Goal: Task Accomplishment & Management: Manage account settings

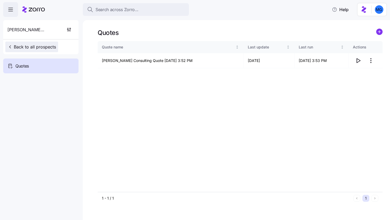
click at [15, 47] on span "Back to all prospects" at bounding box center [31, 47] width 49 height 6
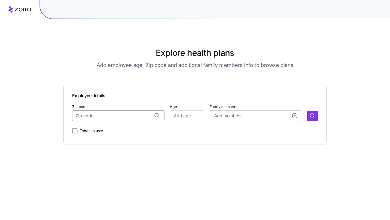
click at [96, 117] on input "Zip code" at bounding box center [118, 116] width 92 height 11
paste input "55416"
click at [111, 130] on span "55416, Hennepin County, MN" at bounding box center [123, 130] width 74 height 7
type input "55416, Hennepin County, MN"
click at [184, 115] on input "Age" at bounding box center [187, 116] width 34 height 11
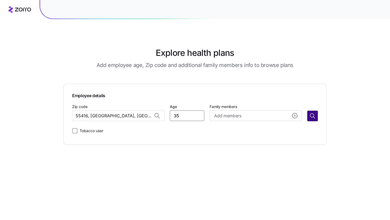
type input "35"
click at [314, 114] on icon "button" at bounding box center [312, 116] width 6 height 6
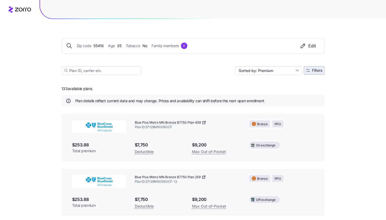
click at [317, 72] on span "Filters" at bounding box center [317, 71] width 10 height 4
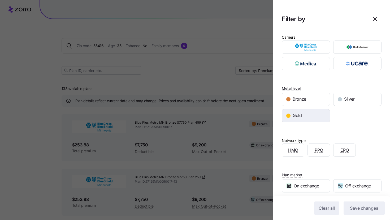
click at [311, 121] on div "Gold" at bounding box center [306, 116] width 48 height 13
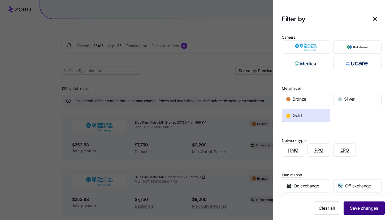
click at [360, 206] on span "Save changes" at bounding box center [364, 208] width 28 height 6
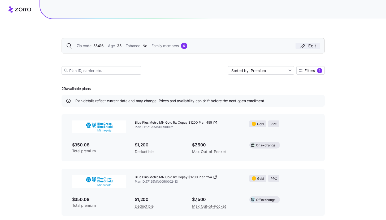
click at [305, 45] on icon "button" at bounding box center [303, 46] width 6 height 6
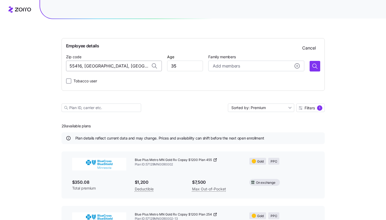
click at [103, 64] on input "55416, Hennepin County, MN" at bounding box center [114, 66] width 96 height 11
paste input "372"
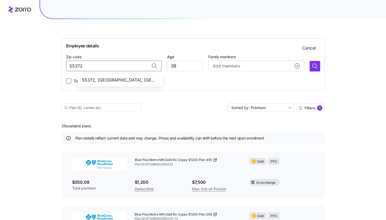
click at [119, 75] on div "55372, Scott County, MN" at bounding box center [120, 80] width 83 height 11
type input "55372, Scott County, MN"
click at [312, 69] on icon "button" at bounding box center [315, 66] width 6 height 6
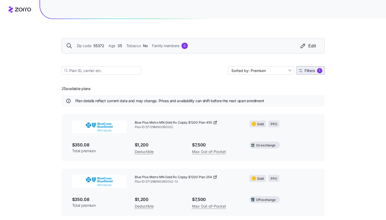
click at [317, 72] on span "Filters 1" at bounding box center [311, 70] width 24 height 5
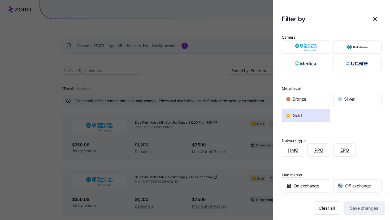
click at [307, 120] on div "Gold" at bounding box center [306, 116] width 48 height 13
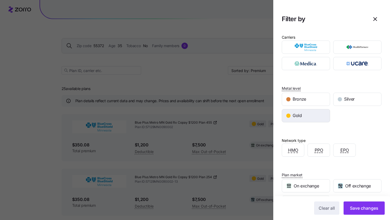
click at [305, 120] on div "Gold" at bounding box center [306, 116] width 48 height 13
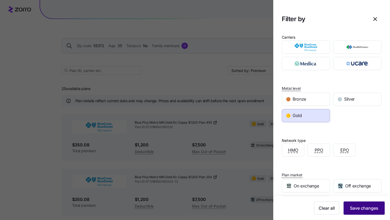
click at [356, 210] on span "Save changes" at bounding box center [364, 208] width 28 height 6
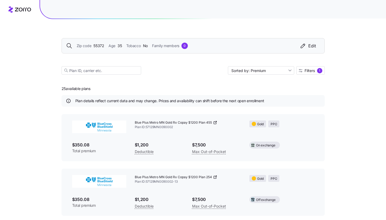
click at [319, 71] on div "1" at bounding box center [319, 70] width 5 height 5
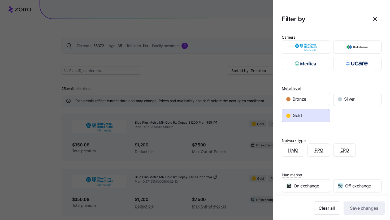
click at [321, 117] on div "Gold" at bounding box center [306, 116] width 48 height 13
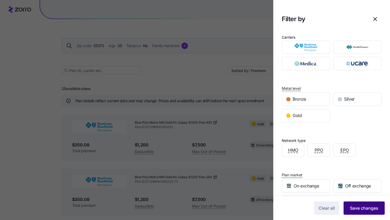
click at [362, 212] on button "Save changes" at bounding box center [364, 208] width 41 height 13
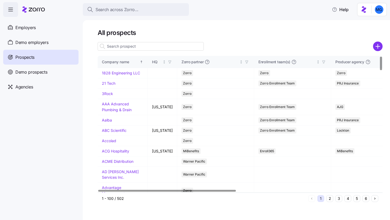
click at [181, 45] on input at bounding box center [151, 46] width 106 height 8
click at [171, 45] on input at bounding box center [151, 46] width 106 height 8
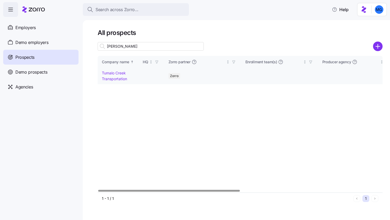
type input "tuma"
click at [117, 75] on td "Tumalo Creek Transportation" at bounding box center [118, 76] width 41 height 16
click at [117, 72] on link "Tumalo Creek Transportation" at bounding box center [114, 76] width 25 height 10
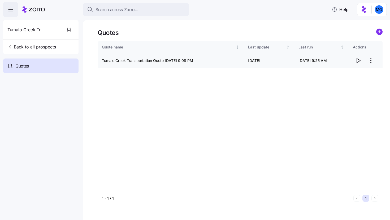
click at [360, 58] on icon "button" at bounding box center [358, 61] width 6 height 6
click at [378, 36] on link at bounding box center [379, 33] width 6 height 8
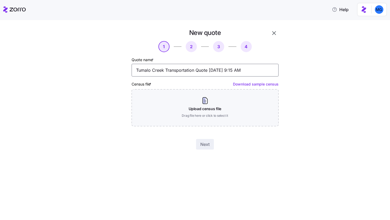
click at [166, 70] on input "Tumalo Creek Transportation Quote 08/12/2025 9:15 AM" at bounding box center [205, 70] width 147 height 13
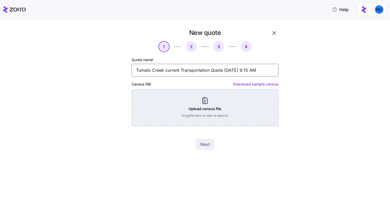
type input "Tumalo Creek current Transportation Quote 08/12/2025 9:15 AM"
click at [173, 109] on div "Upload census file Drag file here or click to select it" at bounding box center [205, 107] width 147 height 37
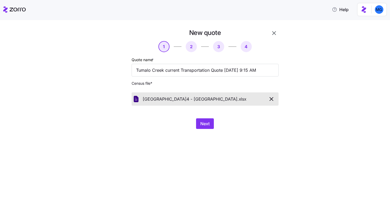
click at [193, 123] on div "Next" at bounding box center [205, 124] width 147 height 11
click at [199, 124] on button "Next" at bounding box center [205, 124] width 18 height 11
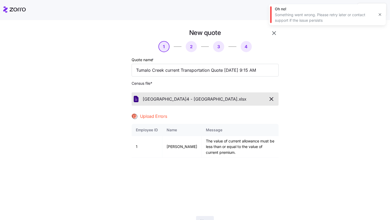
click at [270, 100] on icon "button" at bounding box center [271, 99] width 6 height 6
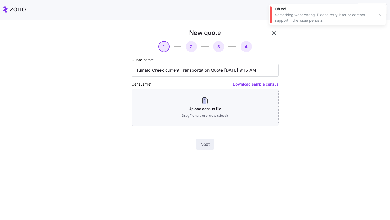
click at [379, 13] on icon "button" at bounding box center [380, 14] width 4 height 4
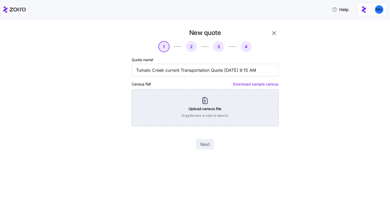
click at [216, 108] on div "Upload census file Drag file here or click to select it" at bounding box center [205, 107] width 147 height 37
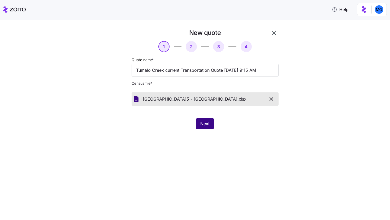
click at [207, 121] on span "Next" at bounding box center [204, 124] width 9 height 6
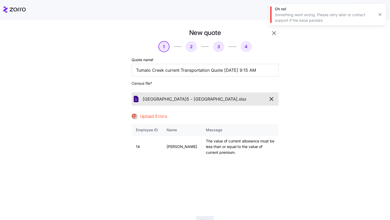
click at [272, 99] on icon "button" at bounding box center [271, 99] width 6 height 6
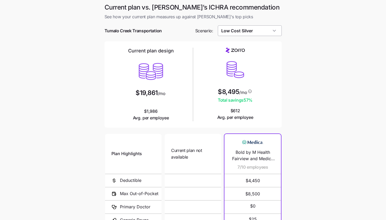
click at [266, 31] on input "Low Cost Silver" at bounding box center [250, 30] width 64 height 11
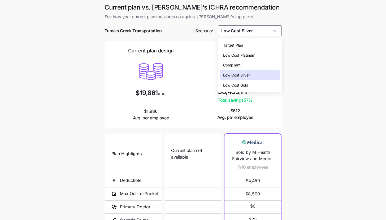
click at [258, 86] on div "Low Cost Gold" at bounding box center [250, 85] width 60 height 10
type input "Low Cost Gold"
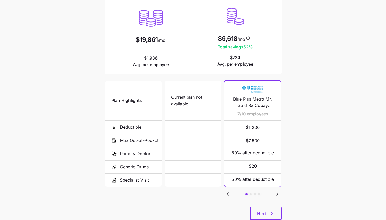
scroll to position [64, 0]
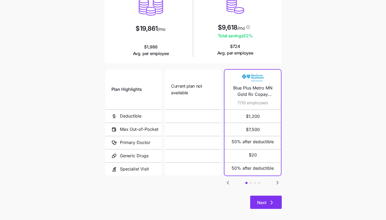
click at [261, 208] on button "Next" at bounding box center [266, 202] width 32 height 13
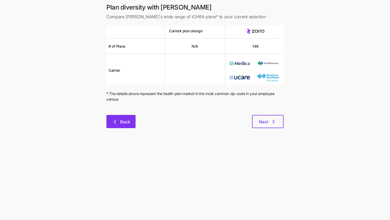
click at [114, 127] on button "Back" at bounding box center [120, 121] width 29 height 13
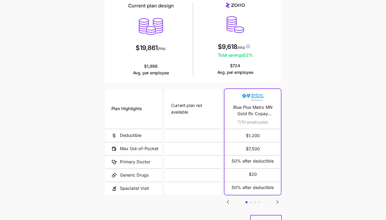
scroll to position [45, 0]
click at [279, 202] on icon "Go to next slide" at bounding box center [277, 202] width 6 height 6
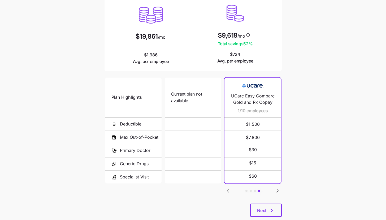
scroll to position [69, 0]
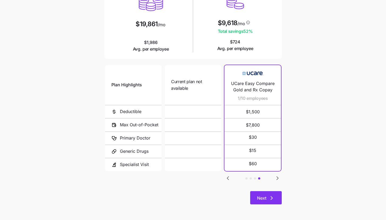
click at [278, 199] on button "Next" at bounding box center [266, 198] width 32 height 13
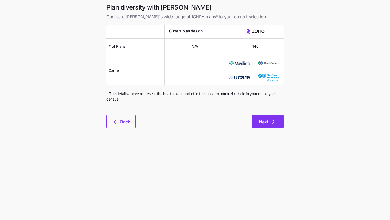
click at [278, 121] on button "Next" at bounding box center [268, 121] width 32 height 13
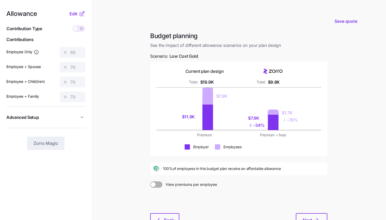
click at [126, 131] on main "Save quote Budget planning See the impact of different allowance scenarios on y…" at bounding box center [193, 130] width 386 height 261
click at [74, 13] on span "Edit" at bounding box center [74, 14] width 8 height 6
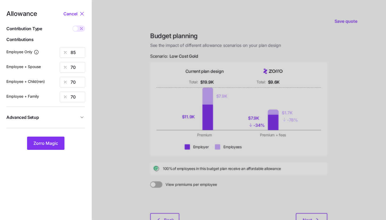
click at [335, 83] on div at bounding box center [239, 130] width 294 height 261
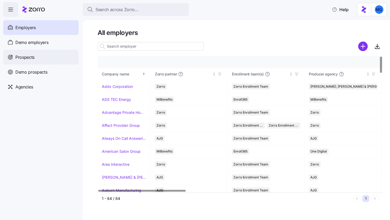
click at [44, 64] on div "Prospects" at bounding box center [40, 57] width 75 height 15
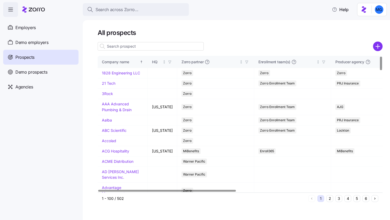
click at [180, 48] on input at bounding box center [151, 46] width 106 height 8
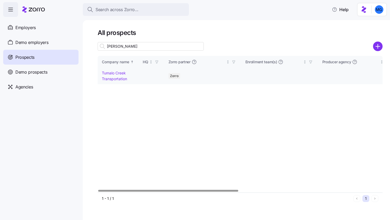
type input "[PERSON_NAME]"
click at [116, 80] on link "Tumalo Creek Transportation" at bounding box center [114, 76] width 25 height 10
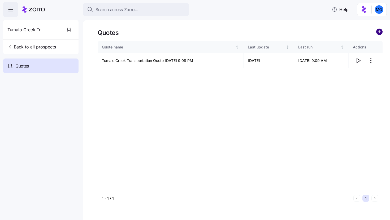
click at [378, 33] on circle "add icon" at bounding box center [380, 32] width 6 height 6
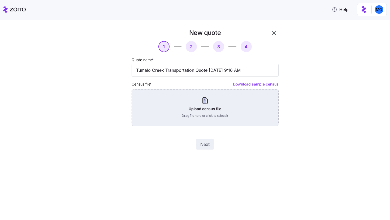
click at [236, 112] on div "Upload census file Drag file here or click to select it" at bounding box center [205, 107] width 147 height 37
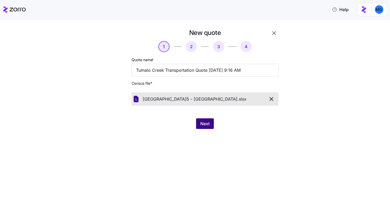
click at [204, 126] on span "Next" at bounding box center [204, 124] width 9 height 6
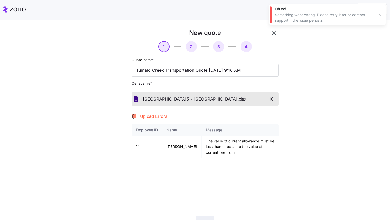
click at [378, 14] on icon "button" at bounding box center [380, 14] width 4 height 4
click at [270, 99] on icon "button" at bounding box center [271, 99] width 6 height 6
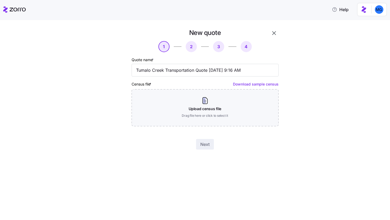
click at [274, 31] on icon "button" at bounding box center [274, 33] width 6 height 6
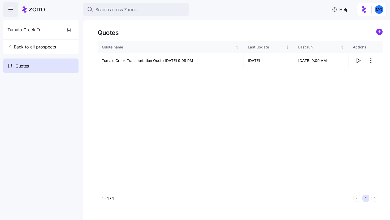
click at [379, 36] on link at bounding box center [379, 33] width 6 height 8
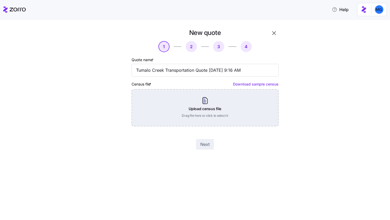
click at [206, 112] on div "Upload census file Drag file here or click to select it" at bounding box center [205, 107] width 147 height 37
click at [213, 108] on div "Upload census file Drag file here or click to select it" at bounding box center [205, 107] width 147 height 37
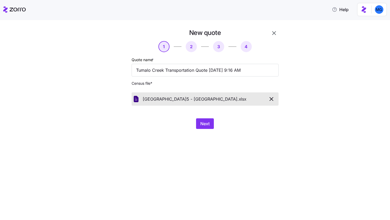
click at [208, 131] on div "New quote 1 2 3 4 Quote name * Tumalo Creek Transportation Quote [DATE] 9:16 AM…" at bounding box center [199, 82] width 186 height 107
click at [207, 127] on button "Next" at bounding box center [205, 124] width 18 height 11
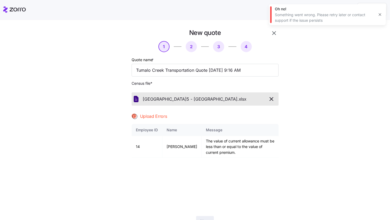
click at [379, 19] on div "Oh no! Something went wrong. Please retry later or contact support if the issue…" at bounding box center [327, 14] width 117 height 21
click at [379, 17] on button "button" at bounding box center [379, 14] width 7 height 7
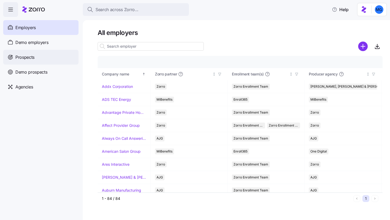
click at [38, 57] on div "Prospects" at bounding box center [40, 57] width 75 height 15
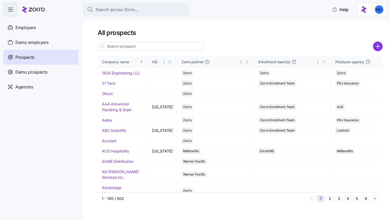
click at [152, 49] on input at bounding box center [151, 46] width 106 height 8
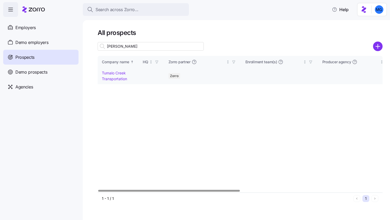
type input "tuma"
click at [115, 77] on link "Tumalo Creek Transportation" at bounding box center [114, 76] width 25 height 10
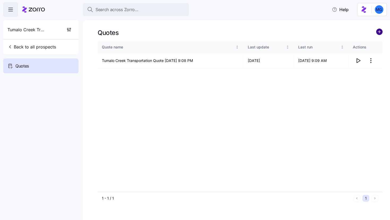
click at [380, 32] on circle "add icon" at bounding box center [380, 32] width 6 height 6
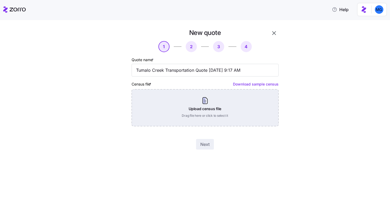
click at [222, 125] on div "Upload census file Drag file here or click to select it" at bounding box center [205, 107] width 147 height 37
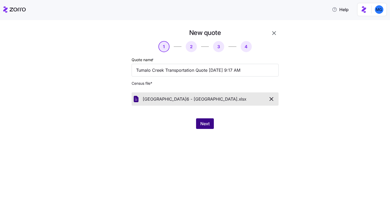
click at [207, 125] on span "Next" at bounding box center [204, 124] width 9 height 6
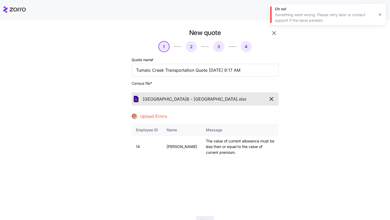
click at [271, 99] on icon "button" at bounding box center [271, 99] width 6 height 6
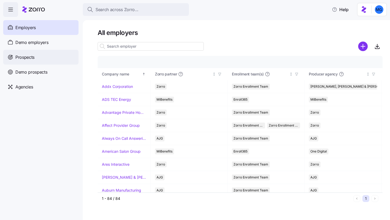
click at [23, 60] on span "Prospects" at bounding box center [24, 57] width 19 height 7
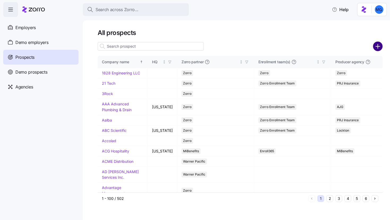
click at [375, 45] on circle "add icon" at bounding box center [378, 46] width 9 height 9
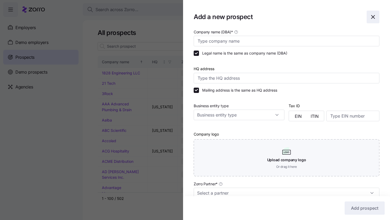
click at [370, 17] on icon "button" at bounding box center [373, 17] width 6 height 6
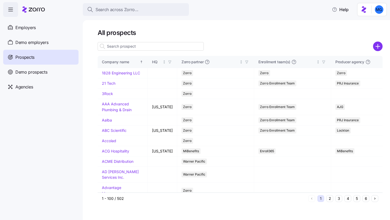
click at [128, 48] on input at bounding box center [151, 46] width 106 height 8
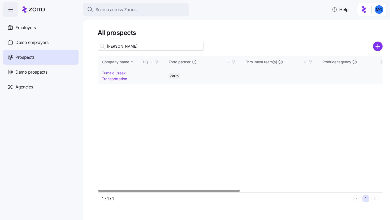
type input "[PERSON_NAME]"
click at [114, 80] on link "Tumalo Creek Transportation" at bounding box center [114, 76] width 25 height 10
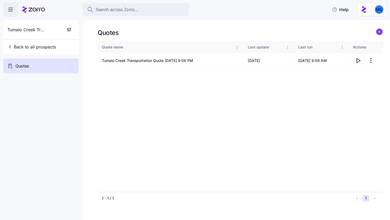
click at [378, 35] on link at bounding box center [379, 33] width 6 height 8
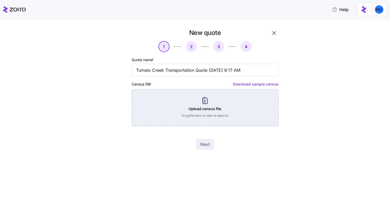
click at [227, 102] on div "Upload census file Drag file here or click to select it" at bounding box center [205, 107] width 147 height 37
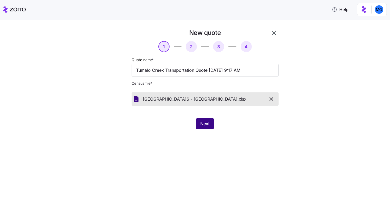
click at [206, 127] on span "Next" at bounding box center [204, 124] width 9 height 6
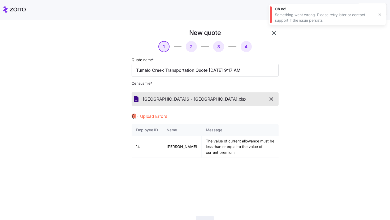
click at [377, 15] on button "button" at bounding box center [379, 14] width 7 height 7
click at [276, 32] on button "button" at bounding box center [274, 33] width 9 height 9
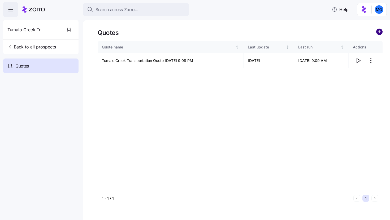
click at [379, 34] on circle "add icon" at bounding box center [380, 32] width 6 height 6
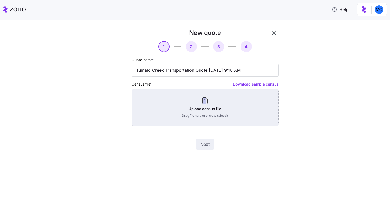
click at [207, 96] on div "Upload census file Drag file here or click to select it" at bounding box center [205, 107] width 147 height 37
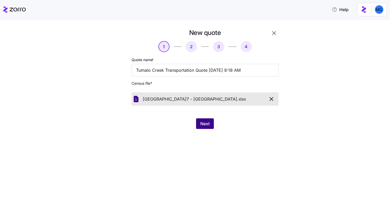
click at [204, 124] on span "Next" at bounding box center [204, 124] width 9 height 6
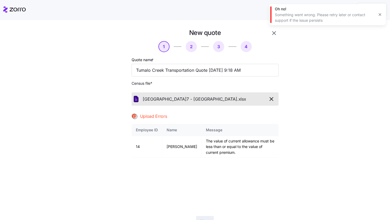
click at [379, 16] on icon "button" at bounding box center [380, 14] width 4 height 4
click at [270, 100] on icon "button" at bounding box center [271, 99] width 3 height 3
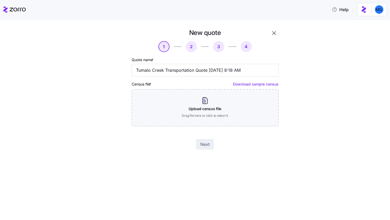
click at [276, 34] on icon "button" at bounding box center [274, 33] width 6 height 6
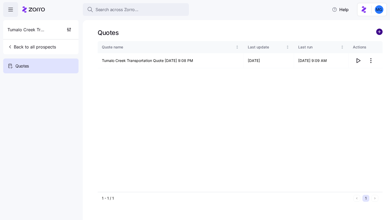
click at [380, 31] on circle "add icon" at bounding box center [380, 32] width 6 height 6
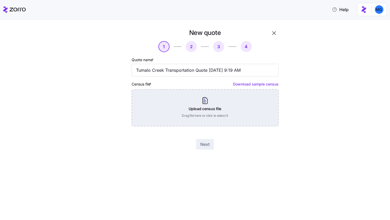
click at [221, 107] on div "Upload census file Drag file here or click to select it" at bounding box center [205, 107] width 147 height 37
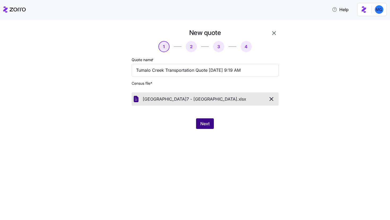
click at [202, 119] on button "Next" at bounding box center [205, 124] width 18 height 11
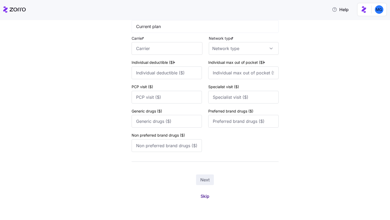
click at [207, 195] on span "Skip" at bounding box center [205, 196] width 9 height 6
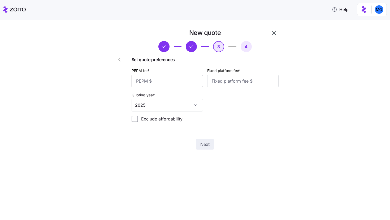
click at [167, 80] on input "PEPM fee *" at bounding box center [167, 81] width 71 height 13
click at [224, 80] on input "Fixed platform fee *" at bounding box center [242, 81] width 71 height 13
type input "1525"
click at [180, 84] on input "PEPM fee *" at bounding box center [167, 81] width 71 height 13
type input "0"
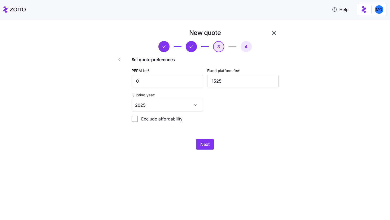
click at [214, 146] on div "Next" at bounding box center [205, 144] width 147 height 11
click at [210, 146] on button "Next" at bounding box center [205, 144] width 18 height 11
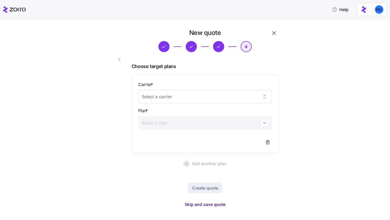
click at [211, 202] on span "Skip and save quote" at bounding box center [205, 205] width 41 height 6
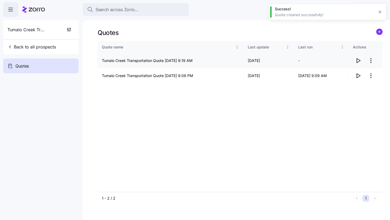
click at [356, 62] on icon "button" at bounding box center [358, 61] width 6 height 6
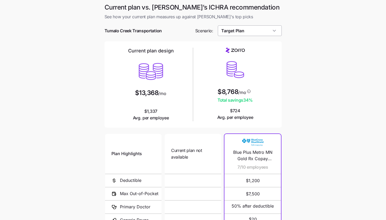
click at [272, 32] on input "Target Plan" at bounding box center [250, 30] width 64 height 11
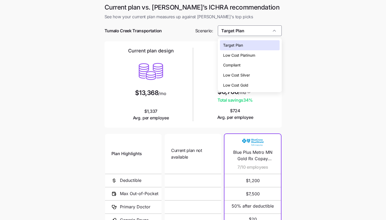
click at [259, 84] on div "Low Cost Gold" at bounding box center [250, 85] width 60 height 10
type input "Low Cost Gold"
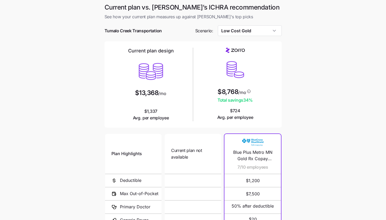
click at [302, 93] on main "Current plan vs. [PERSON_NAME]’s ICHRA recommendation See how your current plan…" at bounding box center [193, 145] width 386 height 290
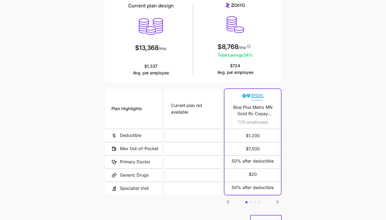
scroll to position [69, 0]
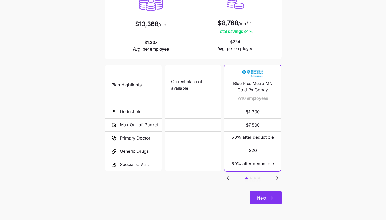
click at [259, 198] on span "Next" at bounding box center [261, 198] width 9 height 6
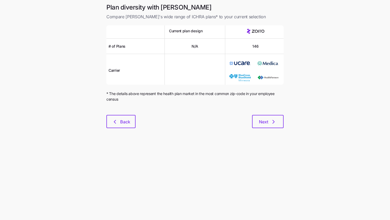
click at [263, 129] on div "Plan diversity with Zorro Compare [PERSON_NAME]'s wide range of ICHRA plans* to…" at bounding box center [195, 69] width 186 height 132
click at [262, 127] on button "Next" at bounding box center [268, 121] width 32 height 13
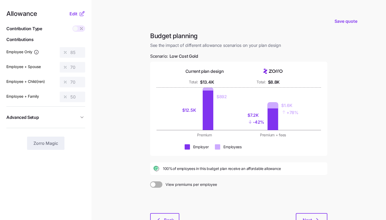
click at [133, 67] on main "Save quote Budget planning See the impact of different allowance scenarios on y…" at bounding box center [193, 130] width 386 height 261
click at [72, 15] on span "Edit" at bounding box center [74, 14] width 8 height 6
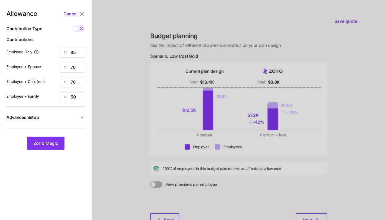
click at [76, 121] on button "Advanced Setup" at bounding box center [45, 117] width 79 height 13
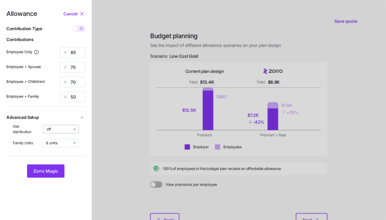
click at [67, 128] on input "off" at bounding box center [61, 129] width 36 height 8
click at [60, 158] on span "By state (2)" at bounding box center [58, 160] width 20 height 6
type input "By state (2)"
click at [54, 174] on span "Zorro Magic" at bounding box center [45, 171] width 25 height 6
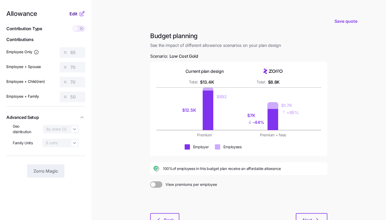
click at [75, 11] on span "Edit" at bounding box center [74, 14] width 8 height 6
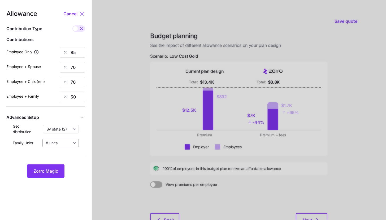
click at [70, 144] on input "8 units" at bounding box center [60, 143] width 36 height 8
click at [65, 164] on div "4 units" at bounding box center [61, 165] width 32 height 9
type input "4 units"
click at [46, 174] on span "Zorro Magic" at bounding box center [45, 171] width 25 height 6
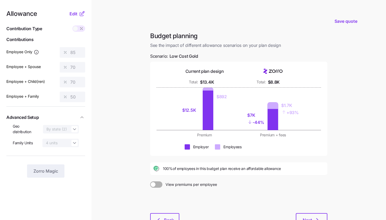
click at [137, 91] on main "Save quote Budget planning See the impact of different allowance scenarios on y…" at bounding box center [193, 130] width 386 height 261
click at [313, 217] on button "Next" at bounding box center [312, 220] width 32 height 13
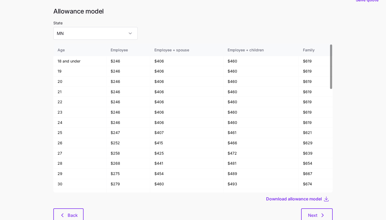
scroll to position [28, 0]
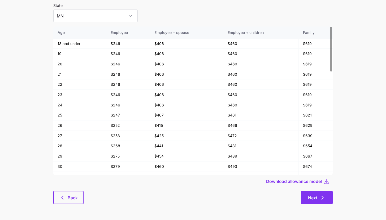
click at [317, 201] on span "Next" at bounding box center [312, 198] width 9 height 6
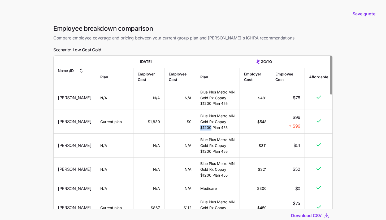
drag, startPoint x: 215, startPoint y: 133, endPoint x: 224, endPoint y: 134, distance: 9.8
click at [224, 134] on td "Blue Plus Metro MN Gold Rx Copay $1200 Plan 455" at bounding box center [218, 122] width 44 height 24
click at [227, 134] on td "Blue Plus Metro MN Gold Rx Copay $1200 Plan 455" at bounding box center [218, 122] width 44 height 24
drag, startPoint x: 214, startPoint y: 133, endPoint x: 224, endPoint y: 133, distance: 9.6
click at [224, 133] on td "Blue Plus Metro MN Gold Rx Copay $1200 Plan 455" at bounding box center [218, 122] width 44 height 24
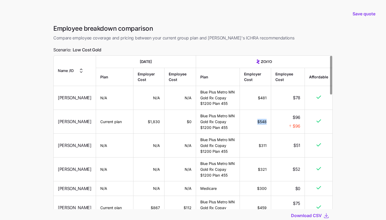
drag, startPoint x: 255, startPoint y: 132, endPoint x: 265, endPoint y: 131, distance: 9.6
click at [265, 131] on td "$548" at bounding box center [255, 122] width 31 height 24
drag, startPoint x: 294, startPoint y: 127, endPoint x: 300, endPoint y: 127, distance: 6.4
click at [300, 127] on td "$96 $96" at bounding box center [288, 122] width 34 height 24
click at [276, 134] on td "$96 $96" at bounding box center [288, 122] width 34 height 24
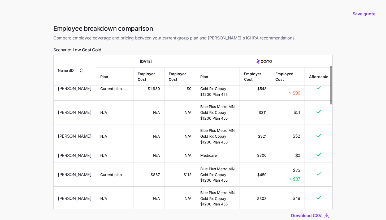
scroll to position [121, 0]
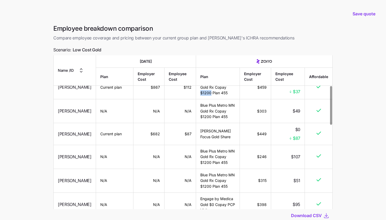
drag, startPoint x: 214, startPoint y: 116, endPoint x: 225, endPoint y: 116, distance: 11.4
click at [225, 99] on td "Blue Plus Metro MN Gold Rx Copay $1200 Plan 455" at bounding box center [218, 88] width 44 height 24
drag, startPoint x: 292, startPoint y: 118, endPoint x: 300, endPoint y: 118, distance: 7.7
click at [300, 95] on div "$37" at bounding box center [287, 91] width 25 height 7
click at [293, 99] on td "$75 $37" at bounding box center [288, 88] width 34 height 24
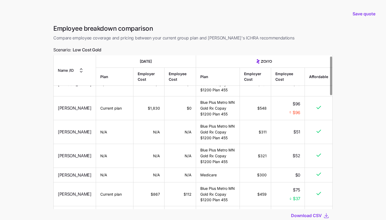
scroll to position [0, 0]
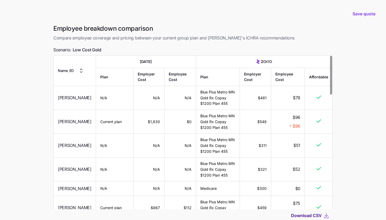
click at [311, 217] on span "Download CSV" at bounding box center [306, 216] width 31 height 6
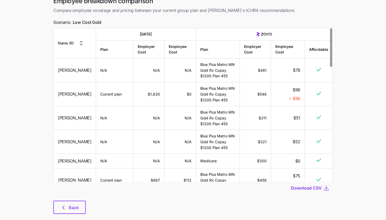
scroll to position [37, 0]
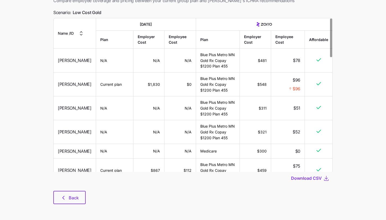
click at [59, 189] on div at bounding box center [192, 188] width 279 height 6
click at [61, 198] on icon "button" at bounding box center [63, 198] width 6 height 6
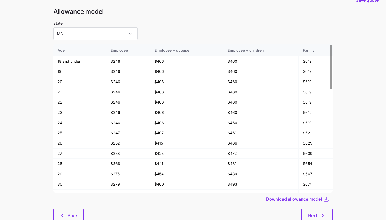
scroll to position [28, 0]
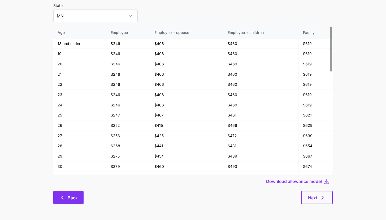
click at [59, 196] on icon "button" at bounding box center [62, 198] width 6 height 6
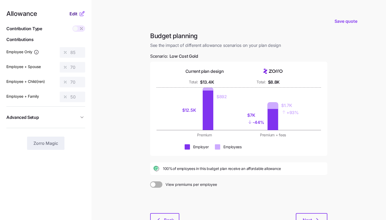
click at [73, 15] on span "Edit" at bounding box center [74, 14] width 8 height 6
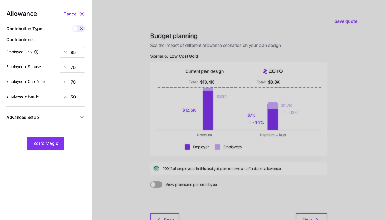
click at [76, 31] on span at bounding box center [75, 28] width 5 height 5
click at [72, 25] on input "checkbox" at bounding box center [72, 25] width 0 height 0
type input "426"
type input "701"
type input "639"
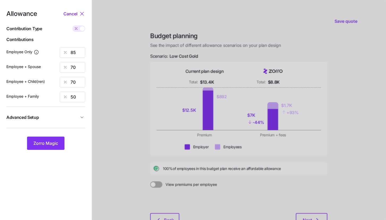
type input "707"
click at [79, 31] on span at bounding box center [75, 28] width 7 height 6
click at [72, 25] on input "checkbox" at bounding box center [72, 25] width 0 height 0
type input "85"
type input "70"
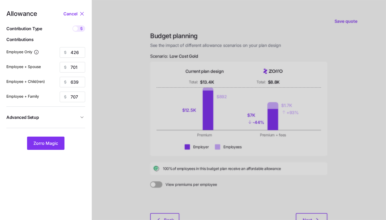
type input "70"
type input "50"
click at [79, 28] on span at bounding box center [81, 28] width 7 height 6
click at [72, 25] on input "checkbox" at bounding box center [72, 25] width 0 height 0
type input "426"
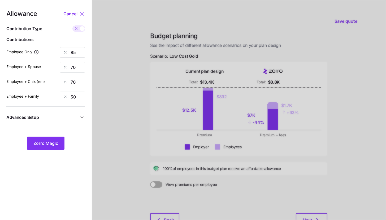
type input "701"
type input "639"
type input "707"
drag, startPoint x: 72, startPoint y: 52, endPoint x: 81, endPoint y: 52, distance: 9.6
click at [81, 52] on input "426" at bounding box center [72, 52] width 25 height 11
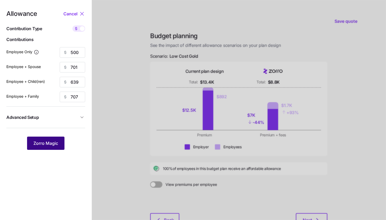
click at [50, 139] on button "Zorro Magic" at bounding box center [45, 143] width 37 height 13
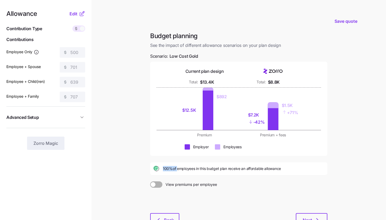
drag, startPoint x: 162, startPoint y: 169, endPoint x: 176, endPoint y: 169, distance: 14.1
click at [176, 169] on div "100% of employees in this budget plan receive an affordable allowance" at bounding box center [238, 169] width 171 height 6
click at [74, 16] on span "Edit" at bounding box center [74, 14] width 8 height 6
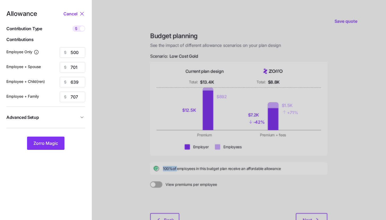
click at [77, 28] on icon at bounding box center [76, 29] width 4 height 4
click at [72, 25] on input "checkbox" at bounding box center [72, 25] width 0 height 0
type input "100"
type input "70"
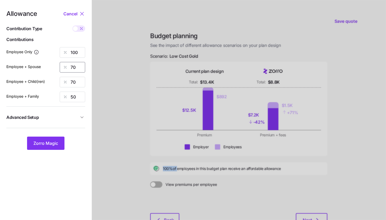
click at [79, 68] on input "70" at bounding box center [72, 67] width 25 height 11
click at [79, 67] on input "70" at bounding box center [72, 67] width 25 height 11
drag, startPoint x: 81, startPoint y: 97, endPoint x: 55, endPoint y: 97, distance: 25.5
click at [55, 97] on div "Employee + Family 50" at bounding box center [45, 97] width 79 height 11
type input "70"
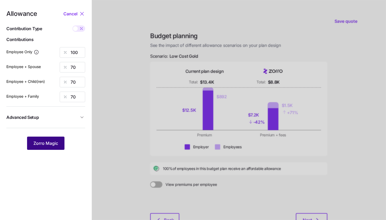
click at [51, 142] on span "Zorro Magic" at bounding box center [45, 143] width 25 height 6
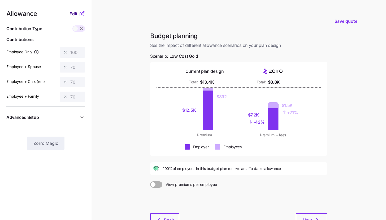
click at [74, 13] on span "Edit" at bounding box center [74, 14] width 8 height 6
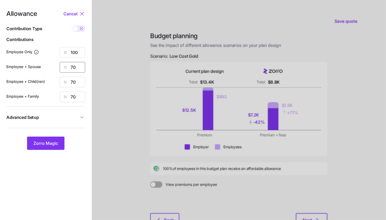
click at [81, 69] on input "70" at bounding box center [72, 67] width 25 height 11
type input "80"
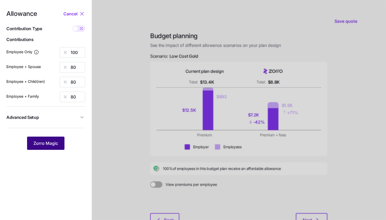
click at [58, 145] on span "Zorro Magic" at bounding box center [45, 143] width 25 height 6
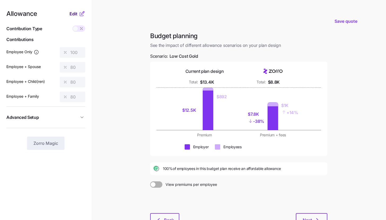
click at [72, 14] on span "Edit" at bounding box center [74, 14] width 8 height 6
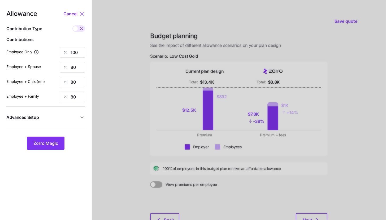
click at [77, 29] on span at bounding box center [75, 28] width 5 height 5
click at [72, 25] on input "checkbox" at bounding box center [72, 25] width 0 height 0
type input "500"
type input "801"
type input "731"
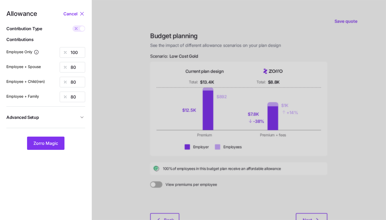
type input "1131"
click at [102, 68] on div at bounding box center [239, 130] width 294 height 261
click at [53, 142] on span "Zorro Magic" at bounding box center [45, 143] width 25 height 6
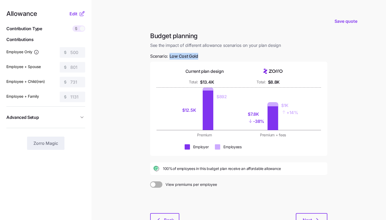
drag, startPoint x: 170, startPoint y: 56, endPoint x: 206, endPoint y: 56, distance: 35.8
click at [206, 56] on div "Budget planning See the impact of different allowance scenarios on your plan de…" at bounding box center [239, 132] width 186 height 201
click at [143, 118] on main "Save quote Budget planning See the impact of different allowance scenarios on y…" at bounding box center [193, 130] width 386 height 261
click at [137, 113] on main "Save quote Budget planning See the impact of different allowance scenarios on y…" at bounding box center [193, 130] width 386 height 261
